Goal: Information Seeking & Learning: Check status

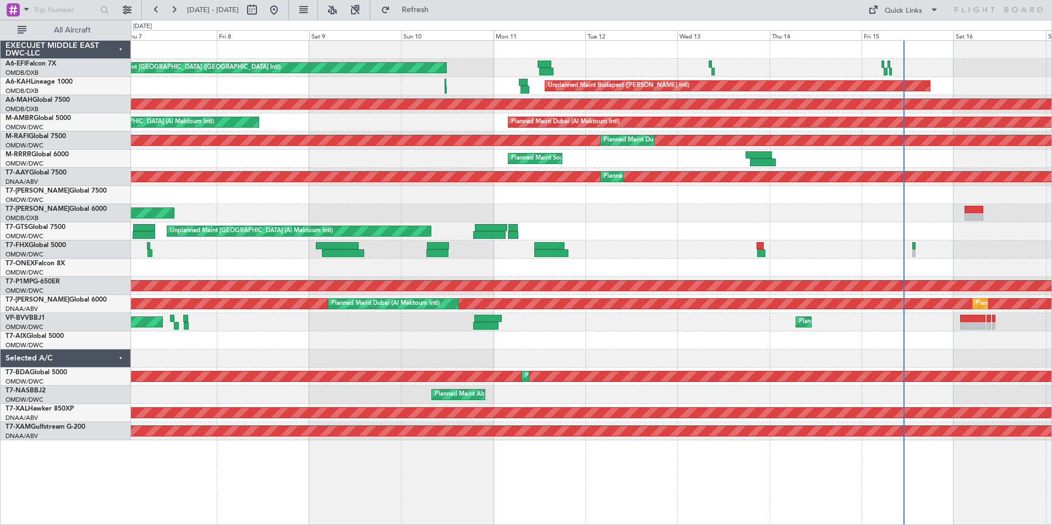
click at [1051, 229] on html "[DATE] - [DATE] Refresh Quick Links All Aircraft Unplanned Maint [GEOGRAPHIC_DA…" at bounding box center [526, 262] width 1052 height 525
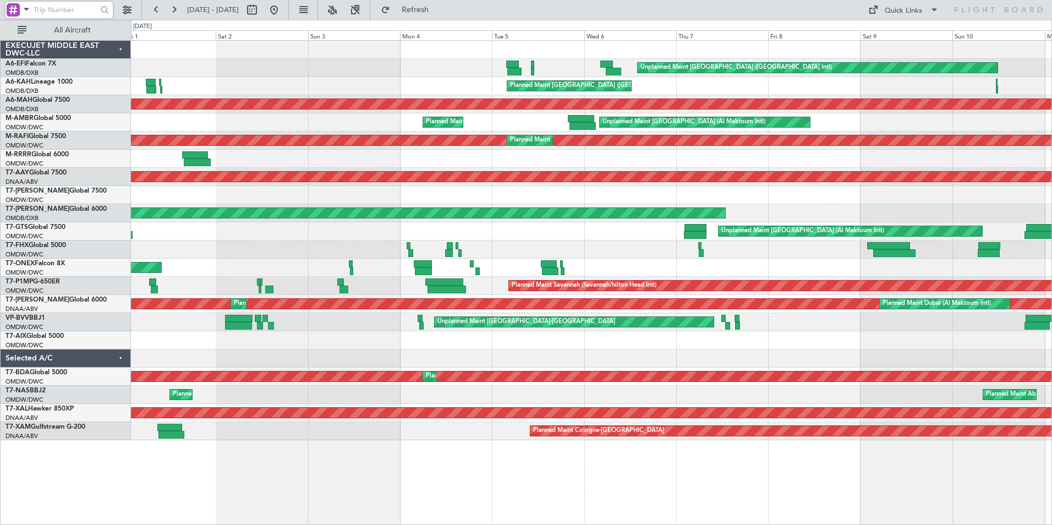
click at [81, 4] on input "text" at bounding box center [65, 10] width 63 height 17
type input "a"
type input "mah"
click at [261, 8] on button at bounding box center [252, 10] width 18 height 18
select select "8"
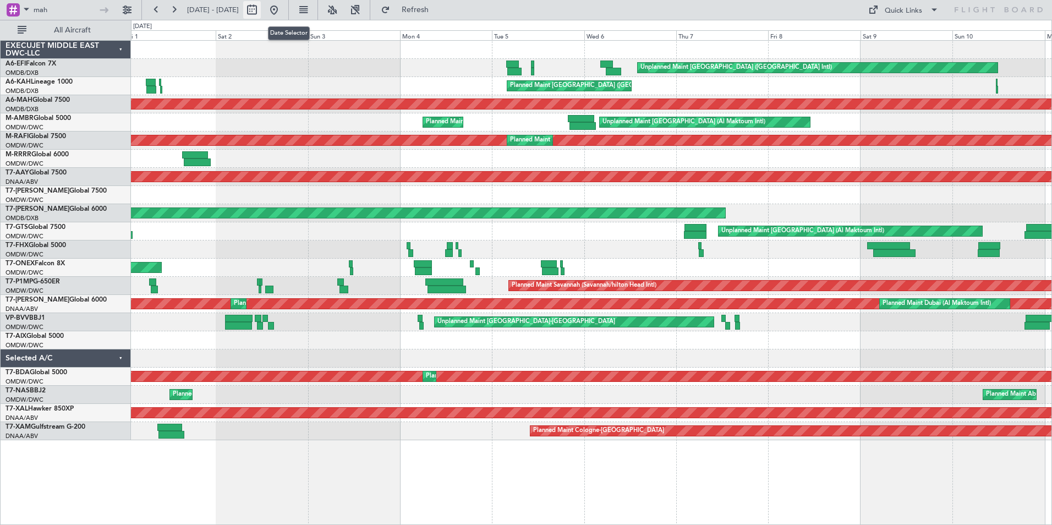
select select "2025"
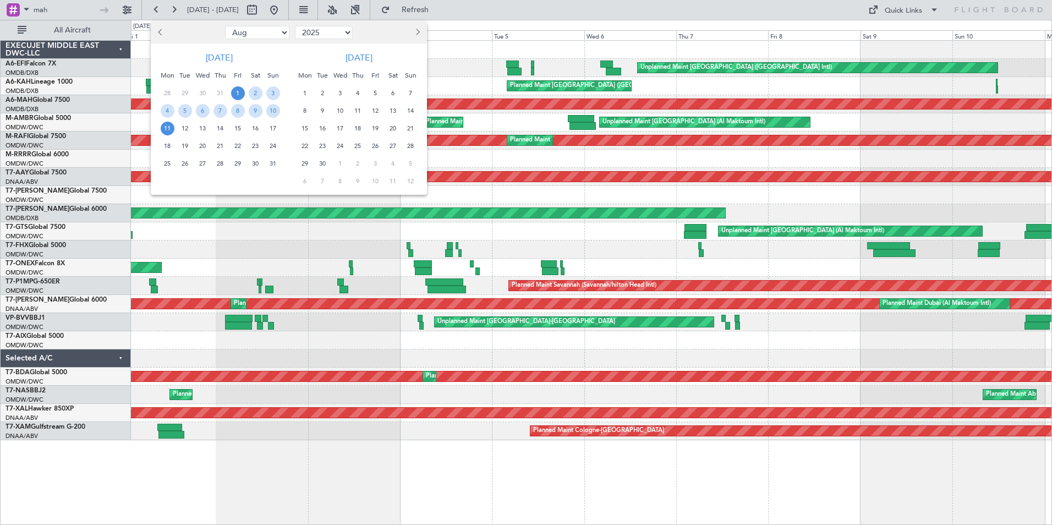
click at [162, 32] on span "Previous month" at bounding box center [161, 32] width 7 height 7
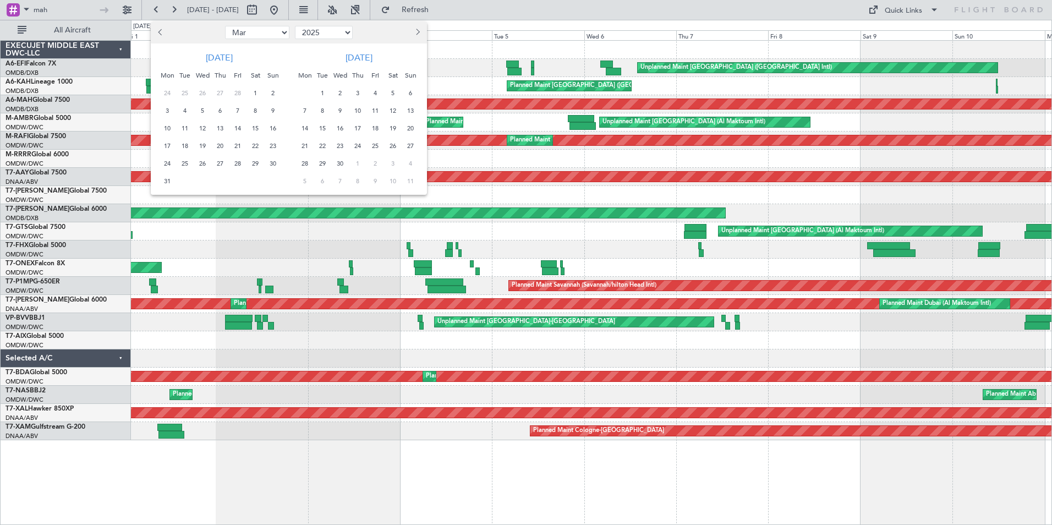
click at [162, 32] on span "Previous month" at bounding box center [161, 32] width 7 height 7
click at [394, 89] on span "1" at bounding box center [393, 93] width 14 height 14
click at [391, 125] on span "15" at bounding box center [393, 129] width 14 height 14
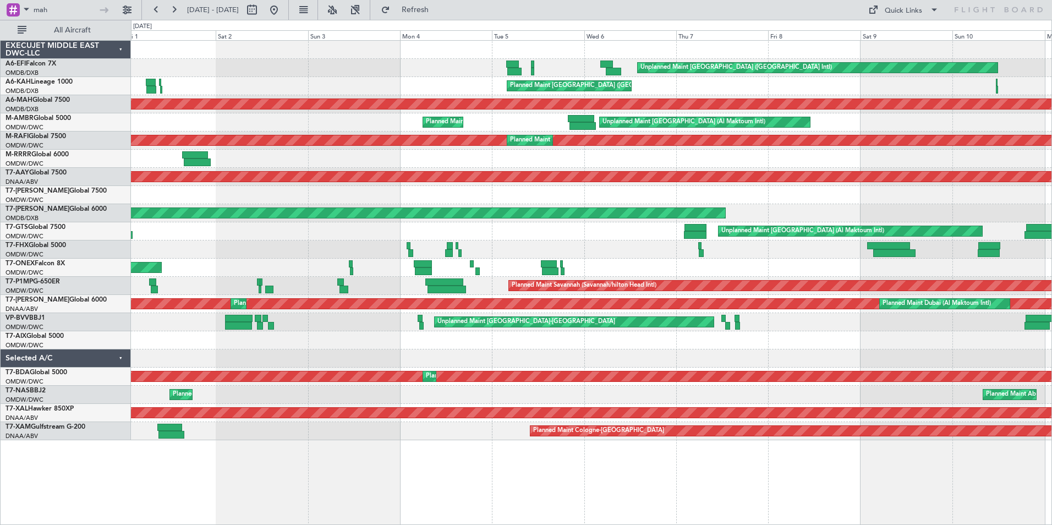
select select "3"
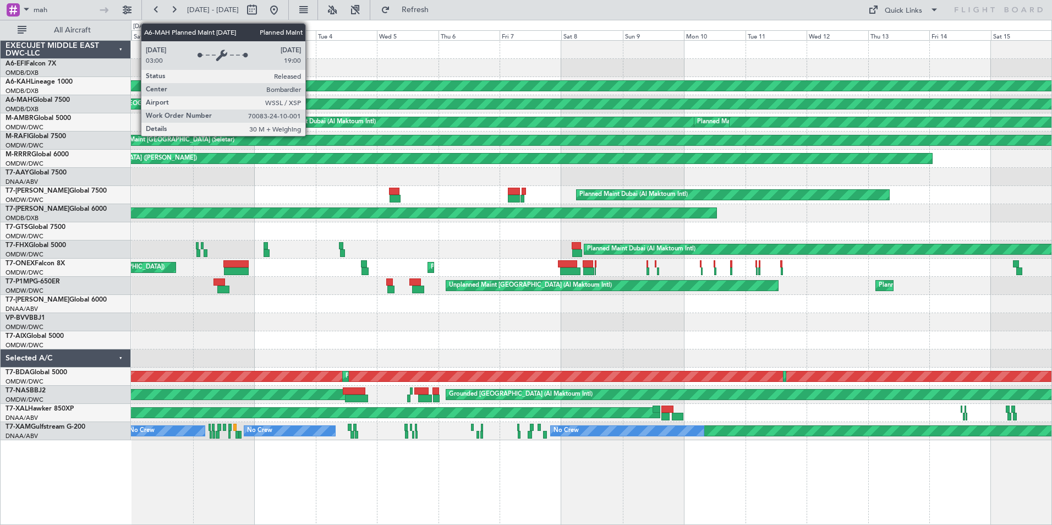
click at [310, 101] on div "Planned Maint [GEOGRAPHIC_DATA] (Seletar)" at bounding box center [865, 104] width 1574 height 10
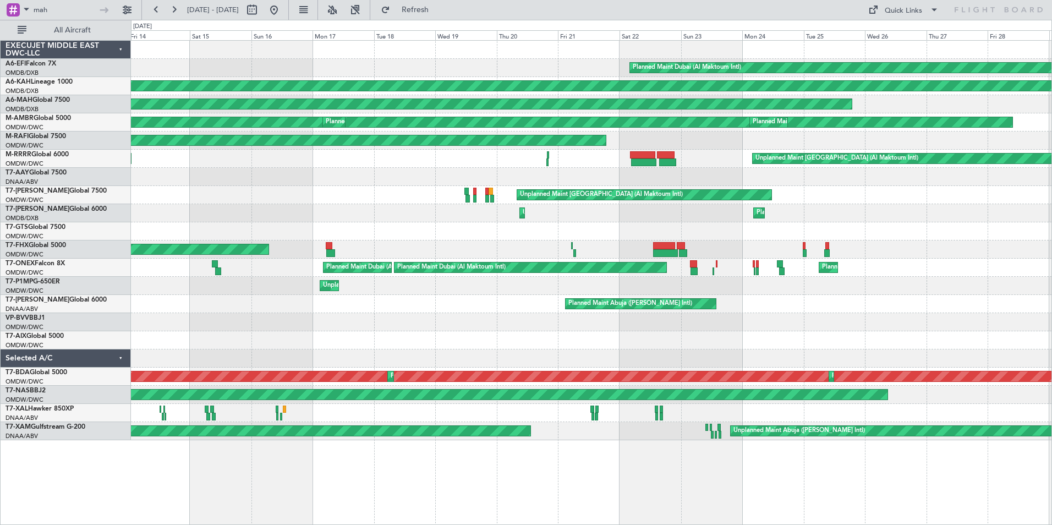
click at [0, 191] on html "mah [DATE] - [DATE] Refresh Quick Links All Aircraft Planned Maint [GEOGRAPHIC_…" at bounding box center [526, 262] width 1052 height 525
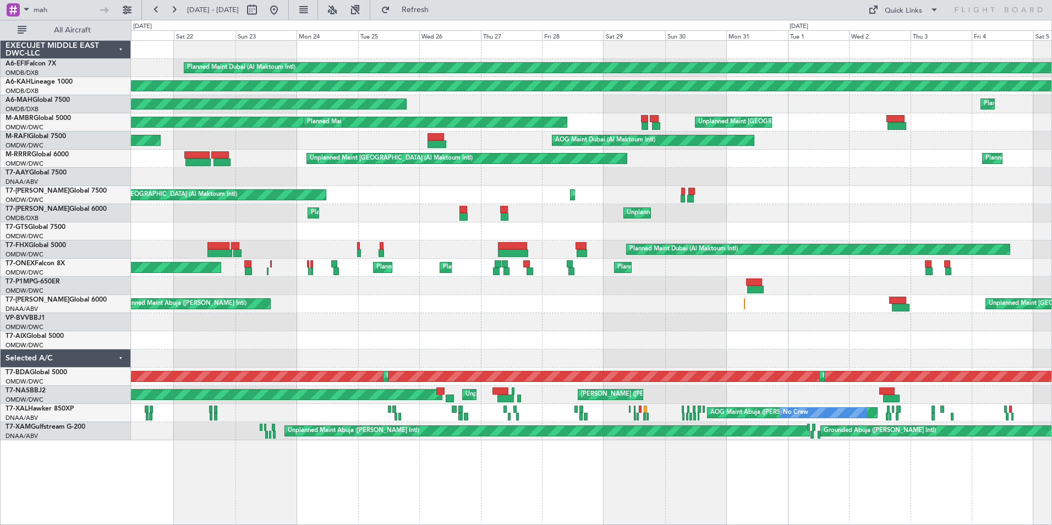
click at [1051, 119] on html "mah [DATE] - [DATE] Refresh Quick Links All Aircraft Planned Maint [GEOGRAPHIC_…" at bounding box center [526, 262] width 1052 height 525
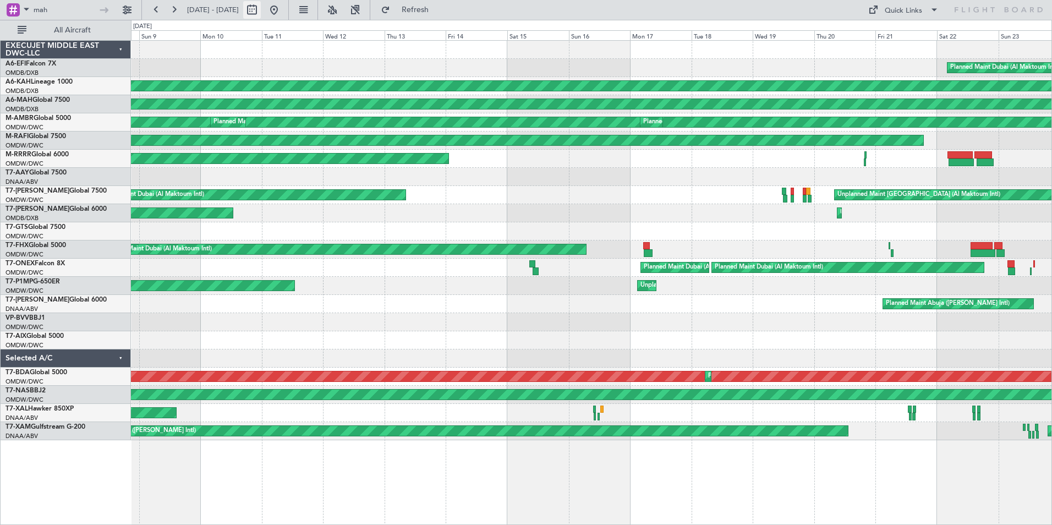
click at [261, 7] on button at bounding box center [252, 10] width 18 height 18
select select "3"
select select "2025"
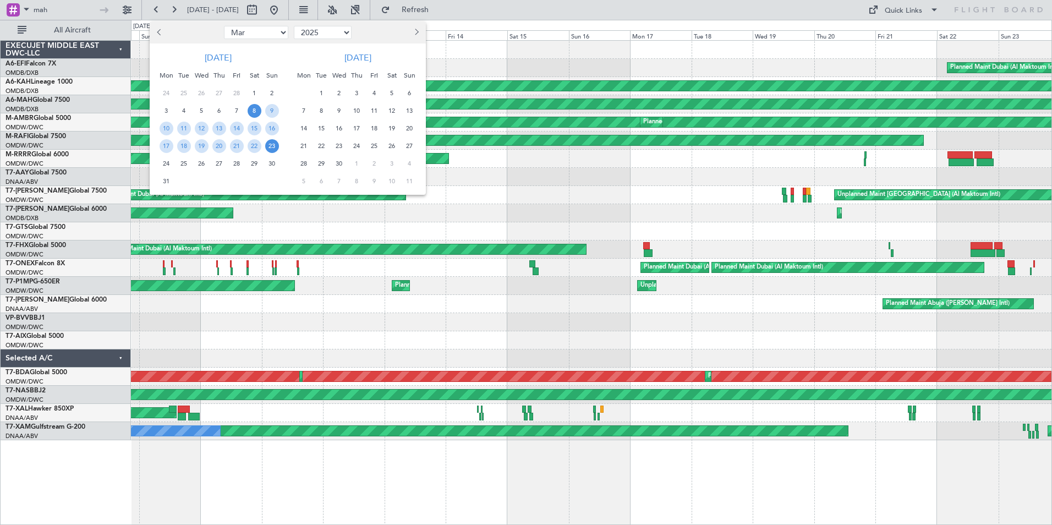
click at [160, 31] on span "Previous month" at bounding box center [160, 32] width 7 height 7
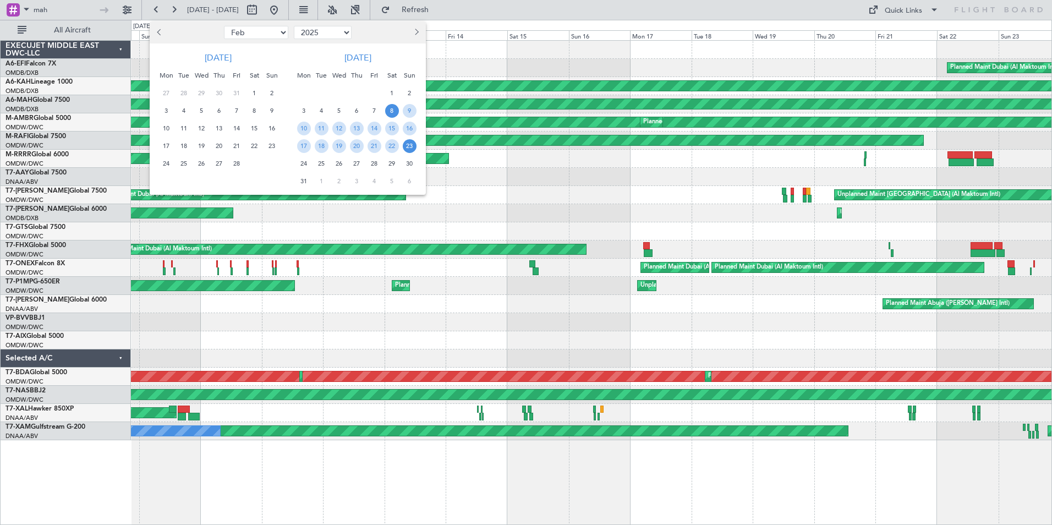
click at [160, 31] on span "Previous month" at bounding box center [160, 32] width 7 height 7
select select "1"
click at [199, 93] on span "1" at bounding box center [202, 93] width 14 height 14
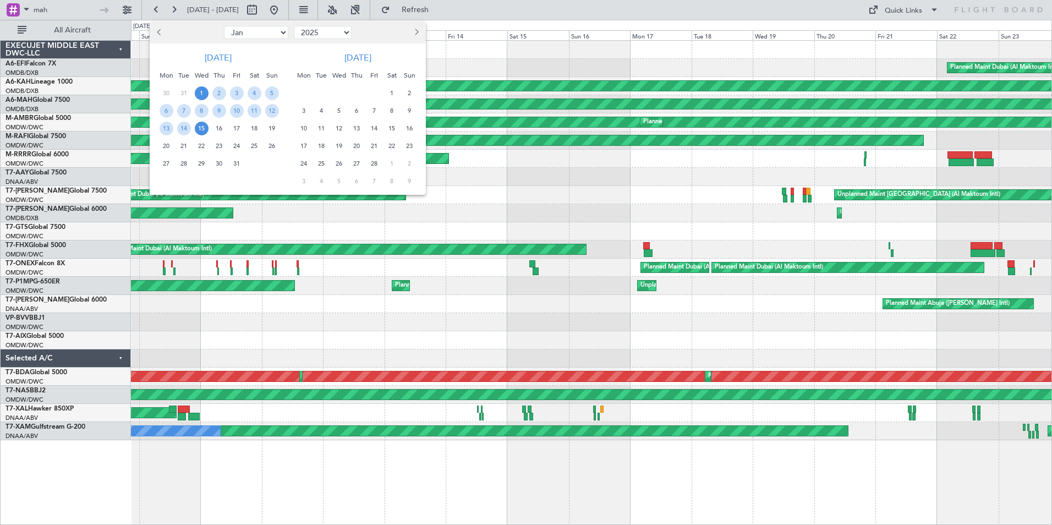
click at [200, 125] on span "15" at bounding box center [202, 129] width 14 height 14
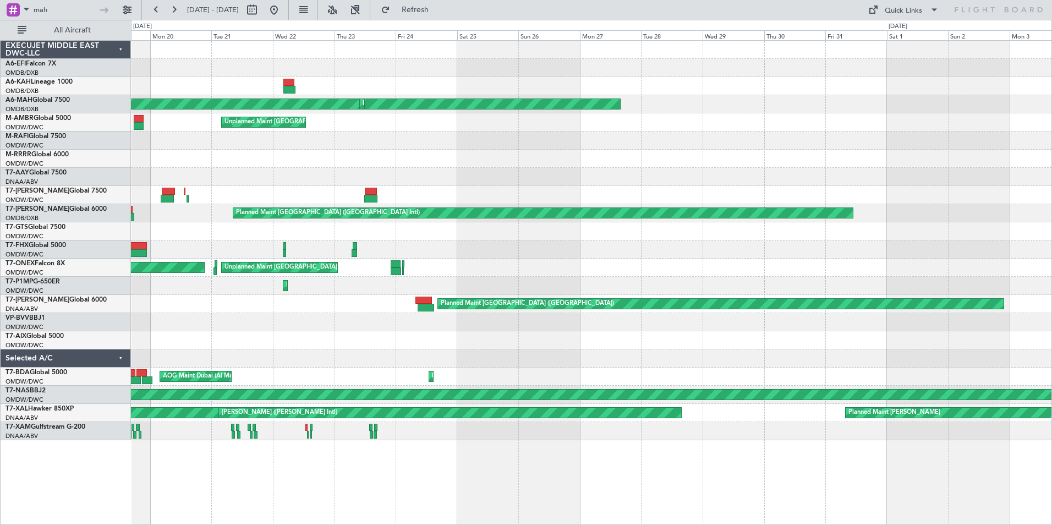
click at [0, 179] on html "mah [DATE] - [DATE] Refresh Quick Links All Aircraft Planned Maint [GEOGRAPHIC_…" at bounding box center [526, 262] width 1052 height 525
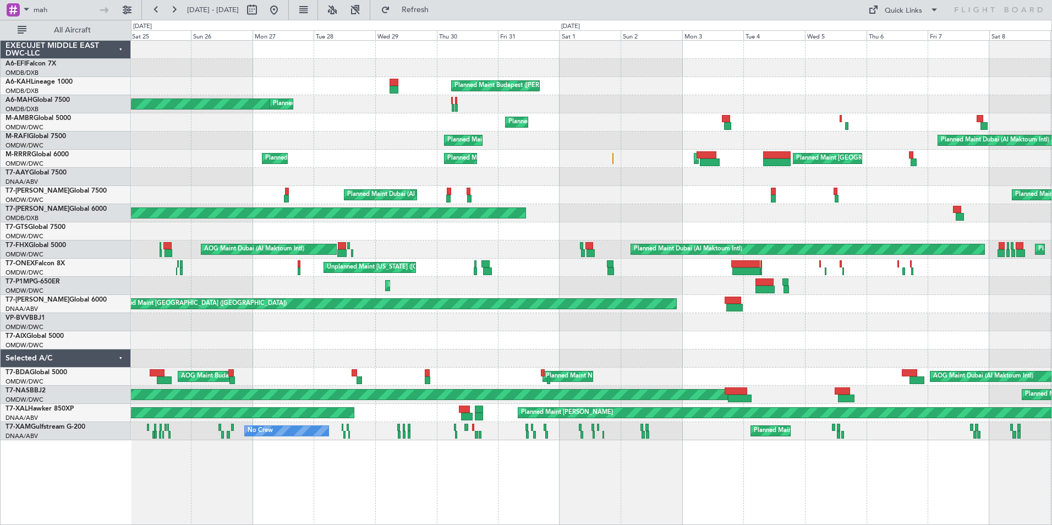
click at [372, 155] on div "Planned Maint Budapest ([PERSON_NAME] Intl) Unplanned Maint [GEOGRAPHIC_DATA] (…" at bounding box center [591, 240] width 920 height 399
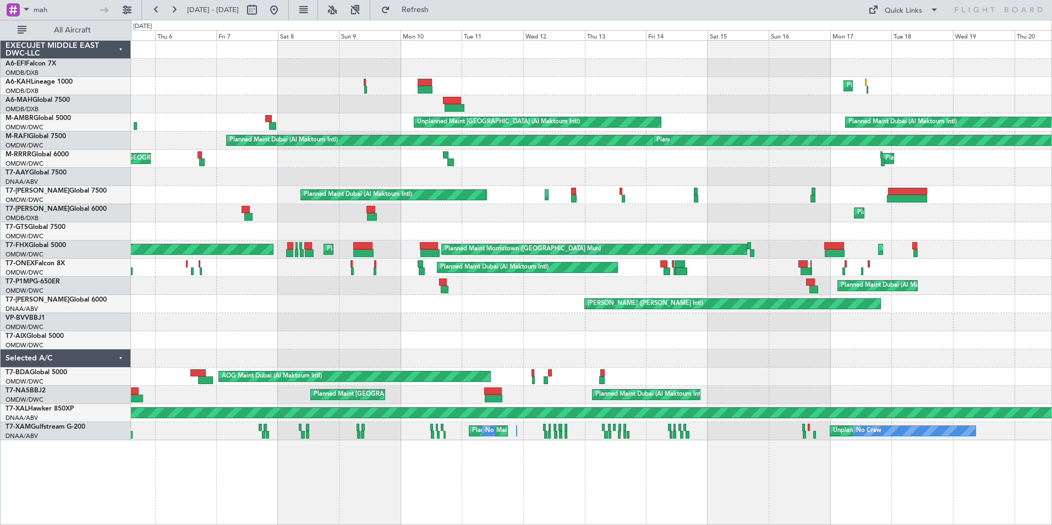
click at [0, 183] on html "mah [DATE] - [DATE] Refresh Quick Links All Aircraft Planned Maint [GEOGRAPHIC_…" at bounding box center [526, 262] width 1052 height 525
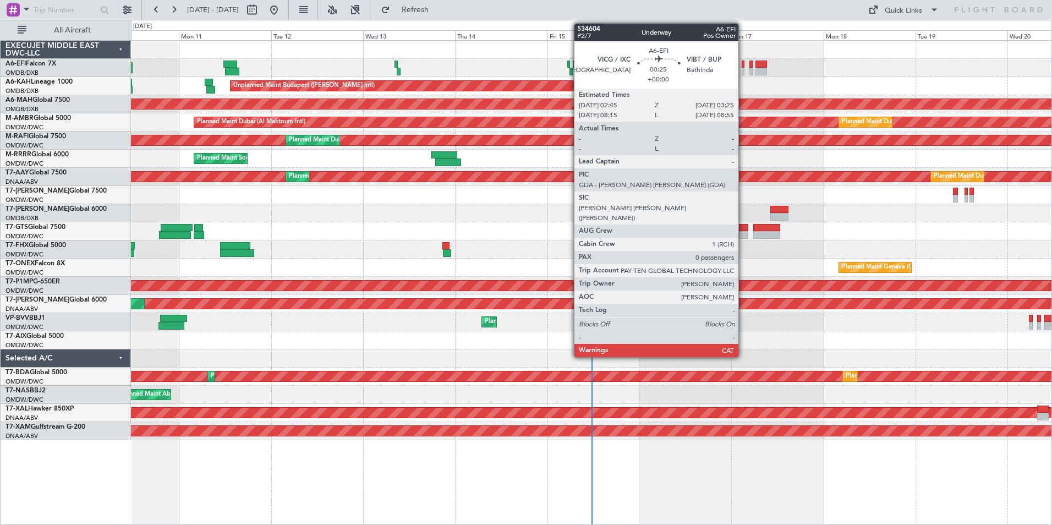
click at [743, 70] on div at bounding box center [742, 72] width 3 height 8
